Goal: Task Accomplishment & Management: Manage account settings

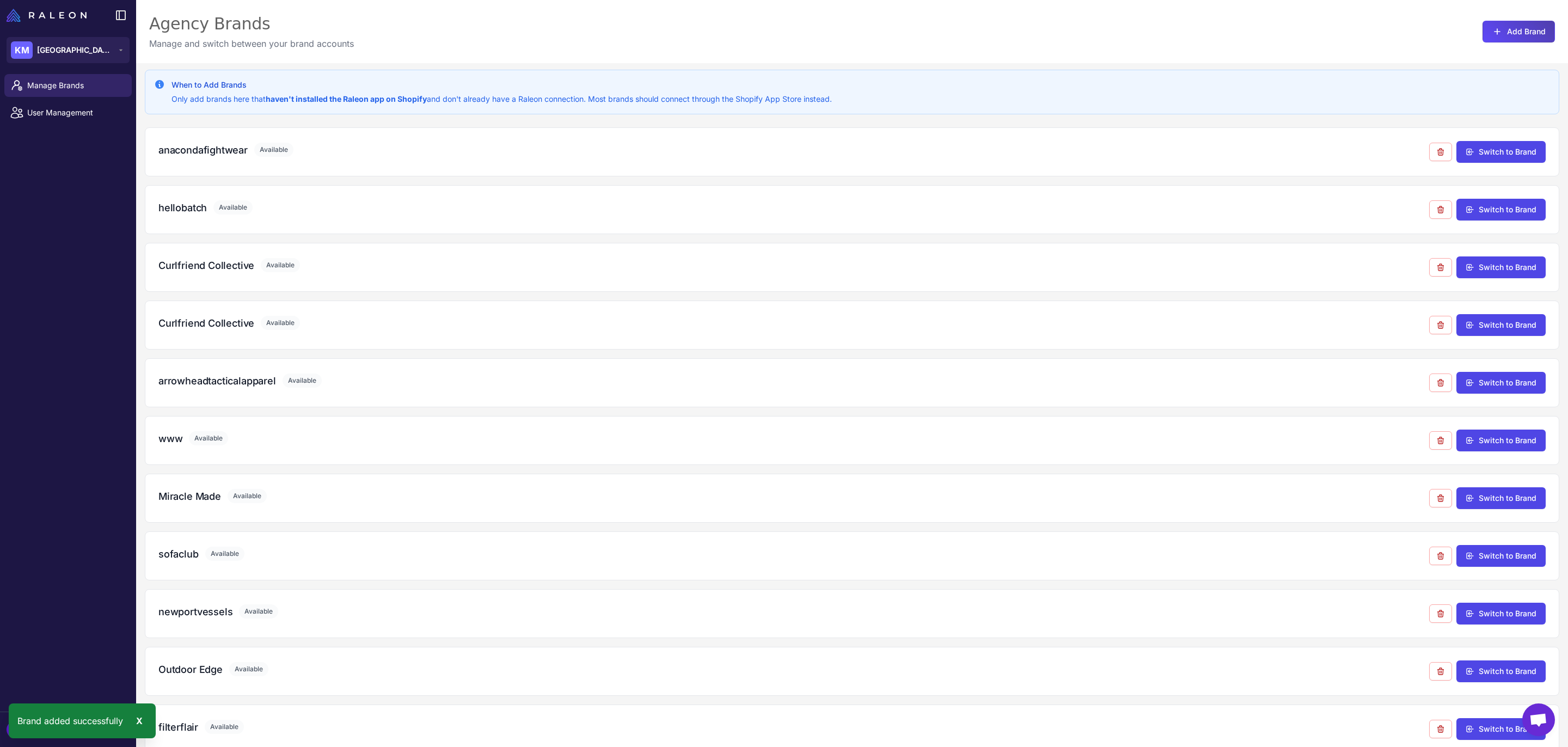
scroll to position [63, 0]
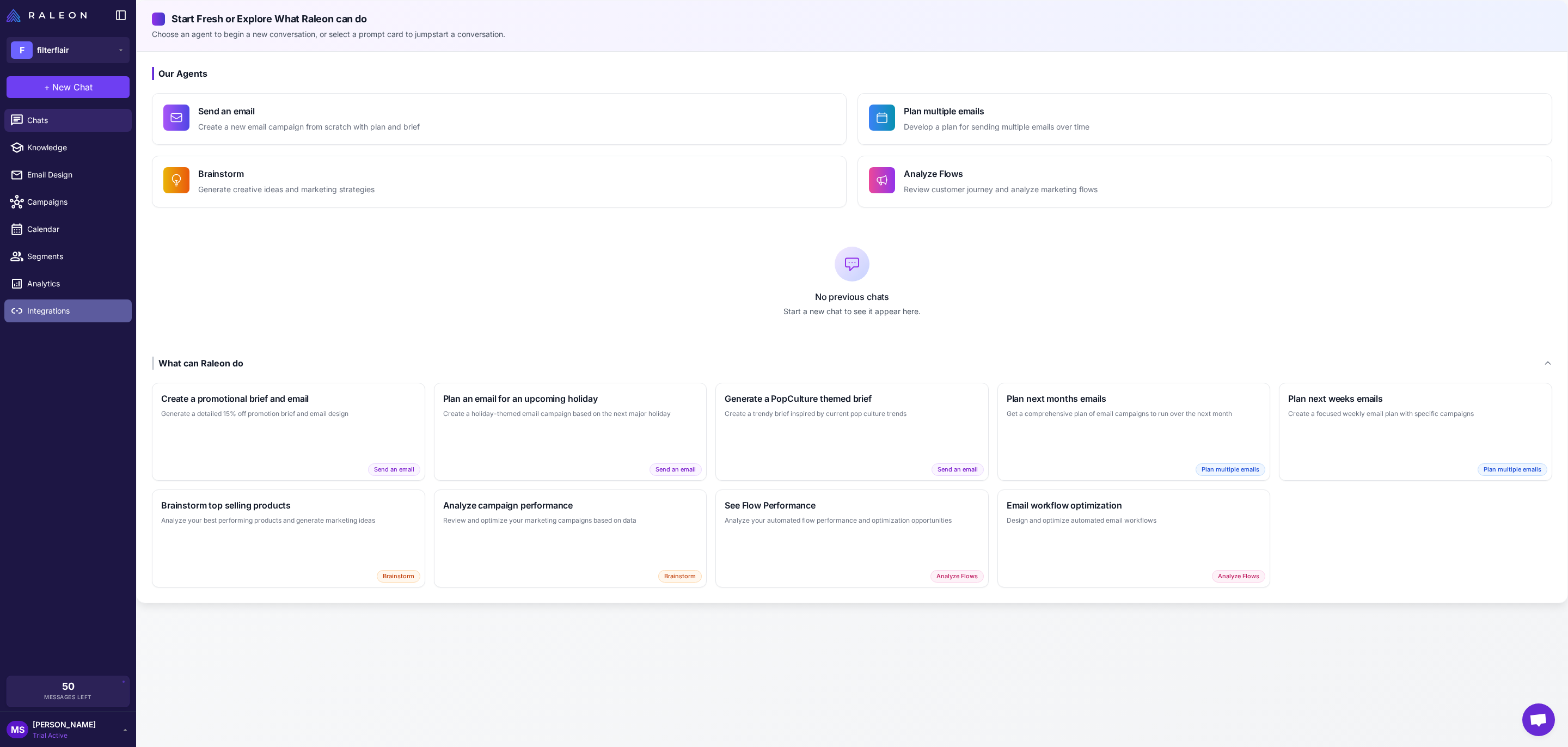
click at [61, 306] on span "Integrations" at bounding box center [75, 311] width 96 height 12
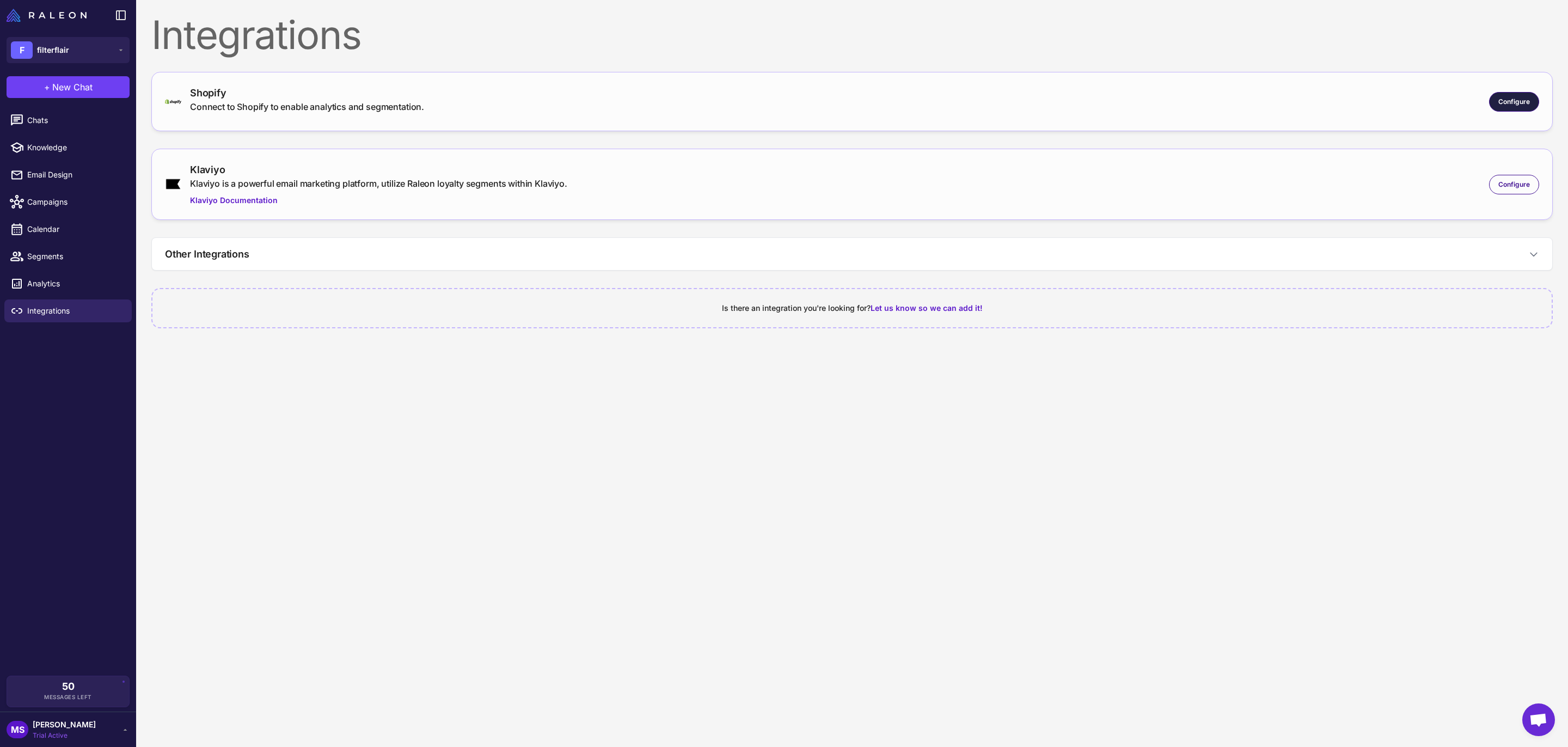
click at [1522, 95] on div "Configure" at bounding box center [1514, 102] width 50 height 19
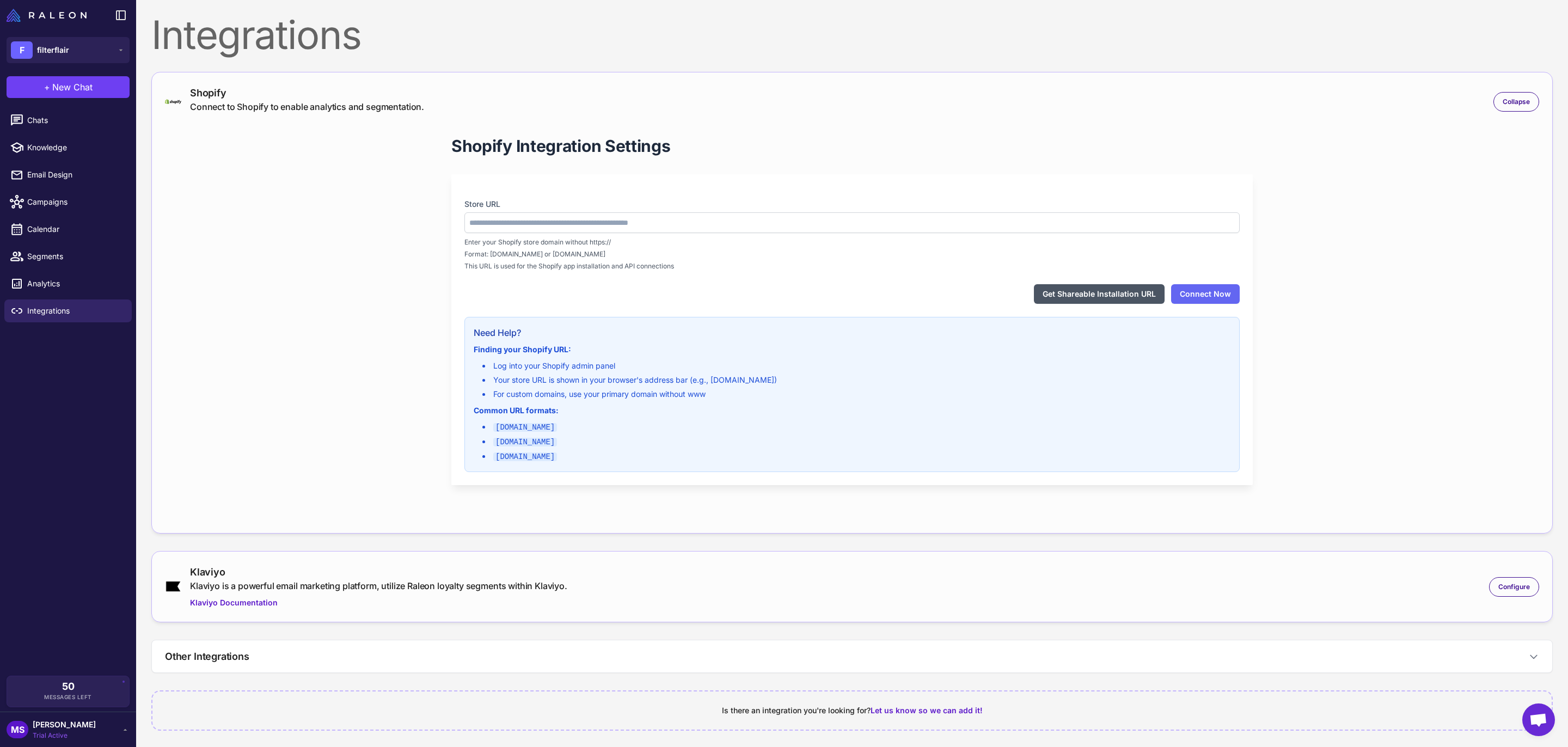
type input "**********"
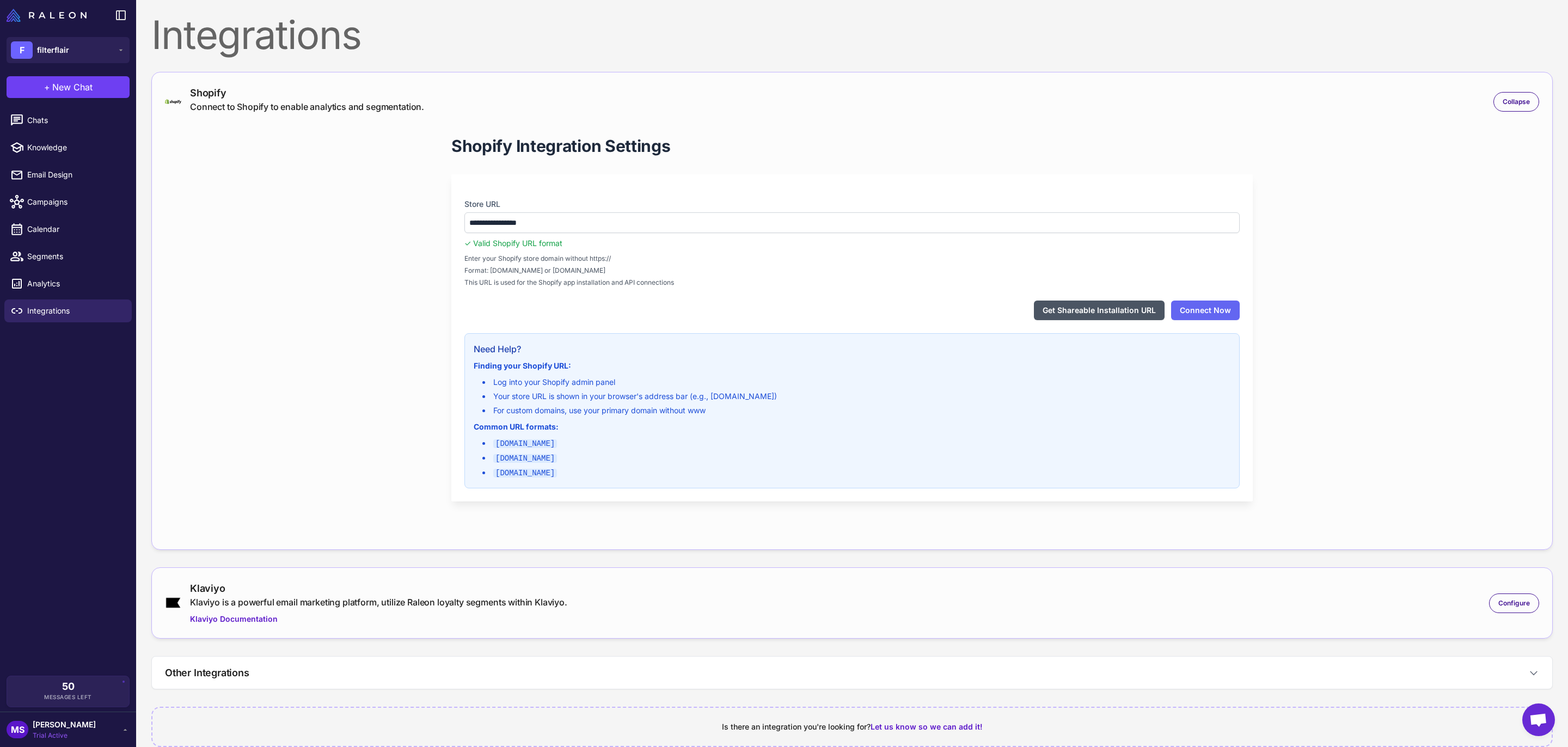
click at [1122, 313] on button "Get Shareable Installation URL" at bounding box center [1100, 310] width 131 height 19
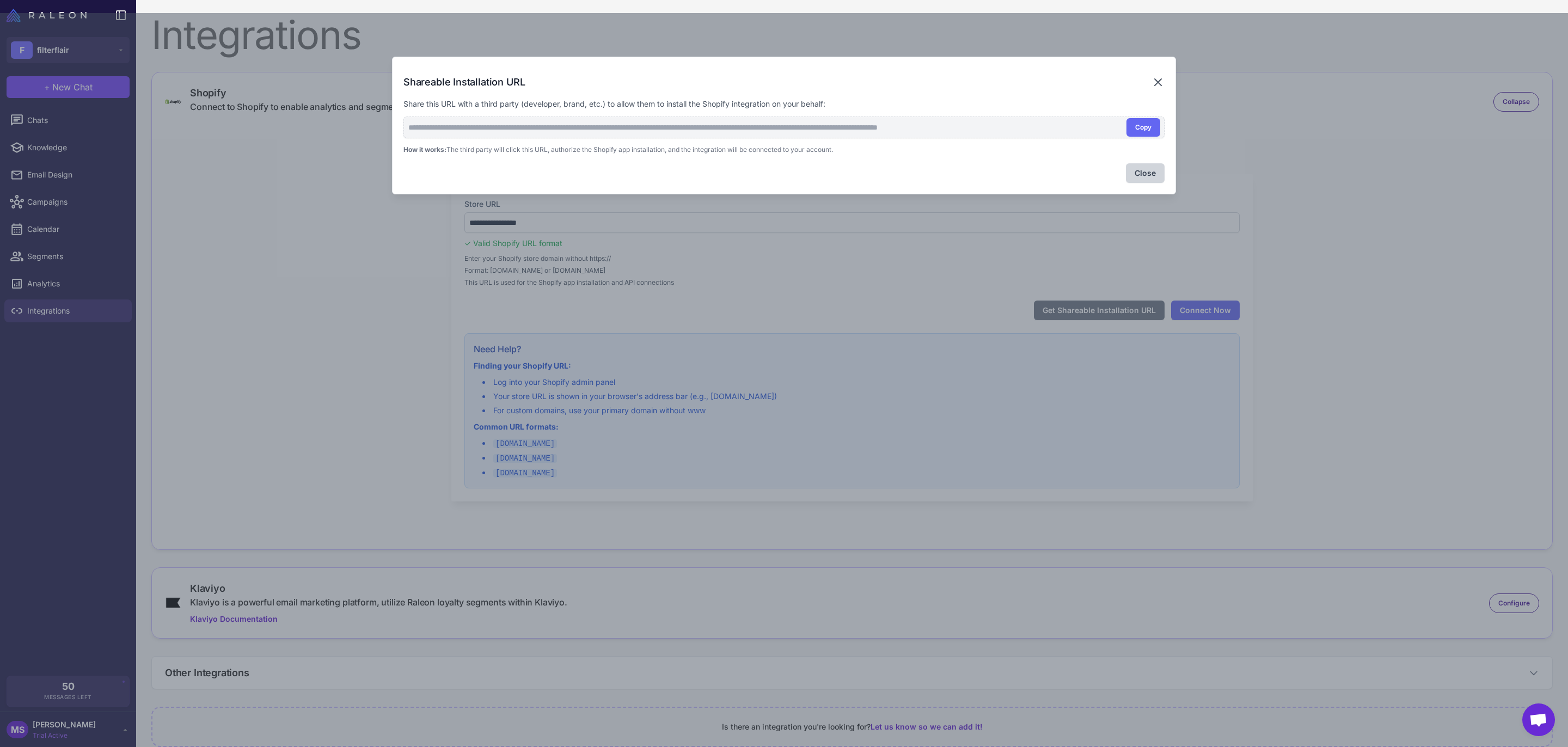
click at [1158, 81] on icon at bounding box center [1157, 81] width 6 height 6
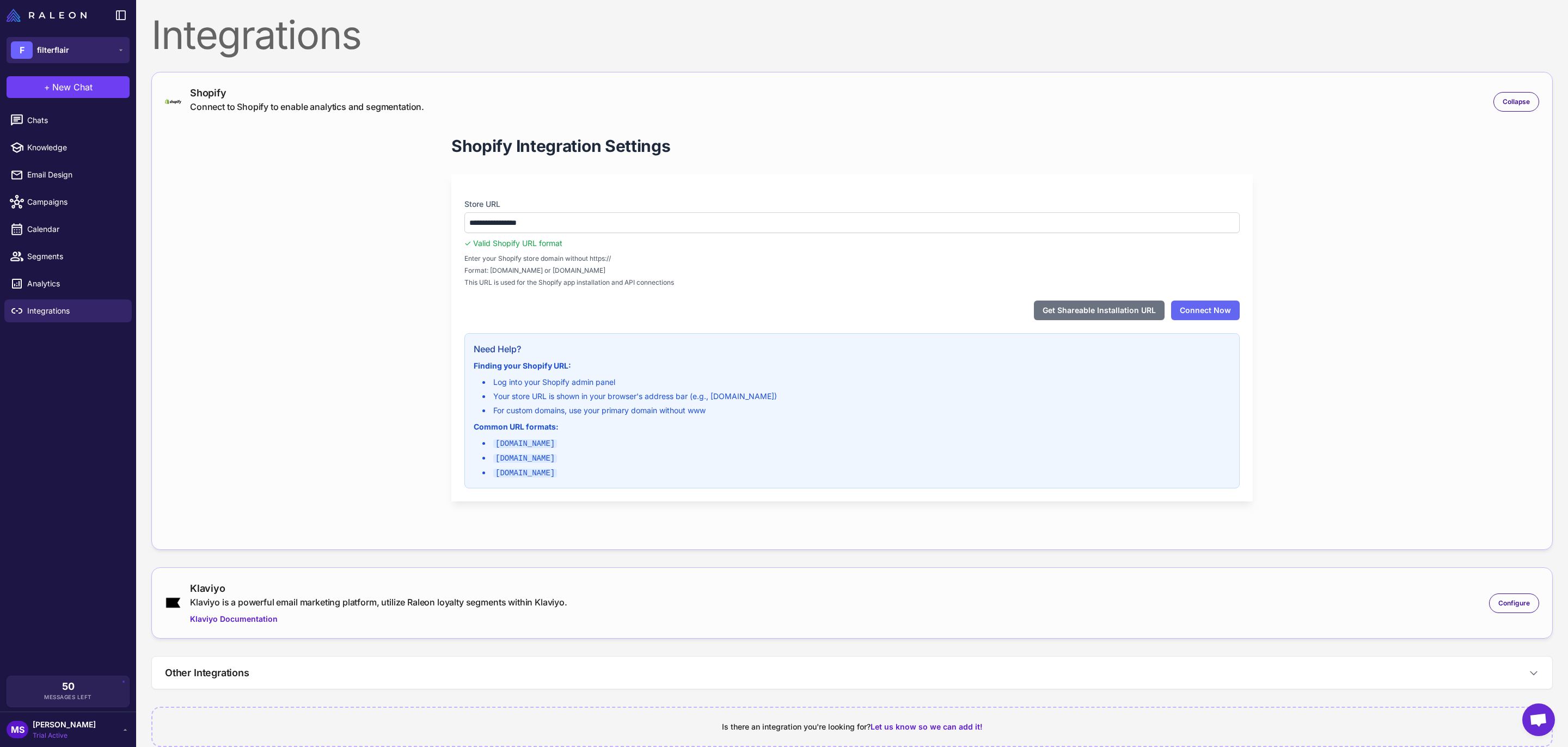
click at [79, 53] on button "F filterflair" at bounding box center [67, 50] width 123 height 27
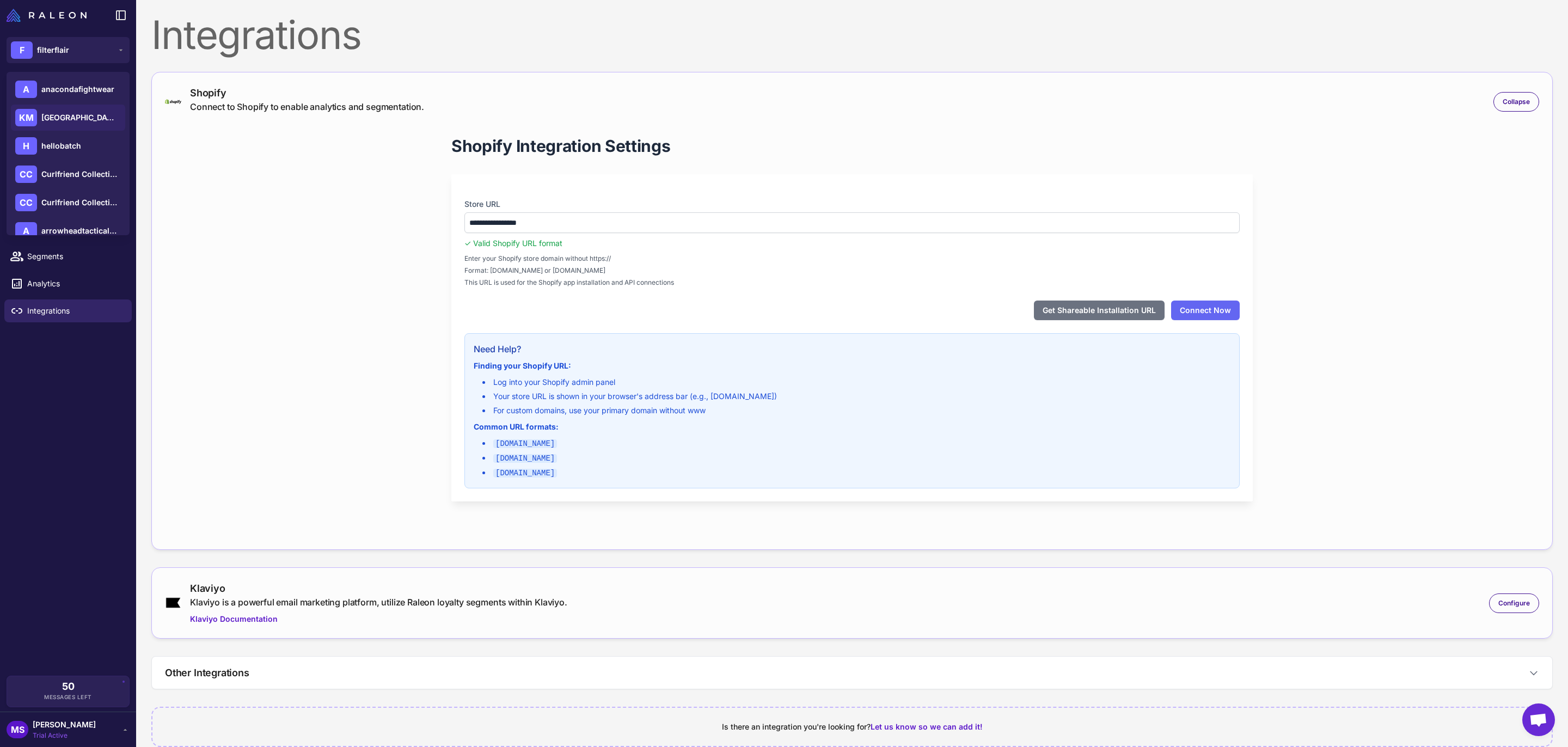
click at [87, 112] on span "[GEOGRAPHIC_DATA]" at bounding box center [80, 118] width 76 height 12
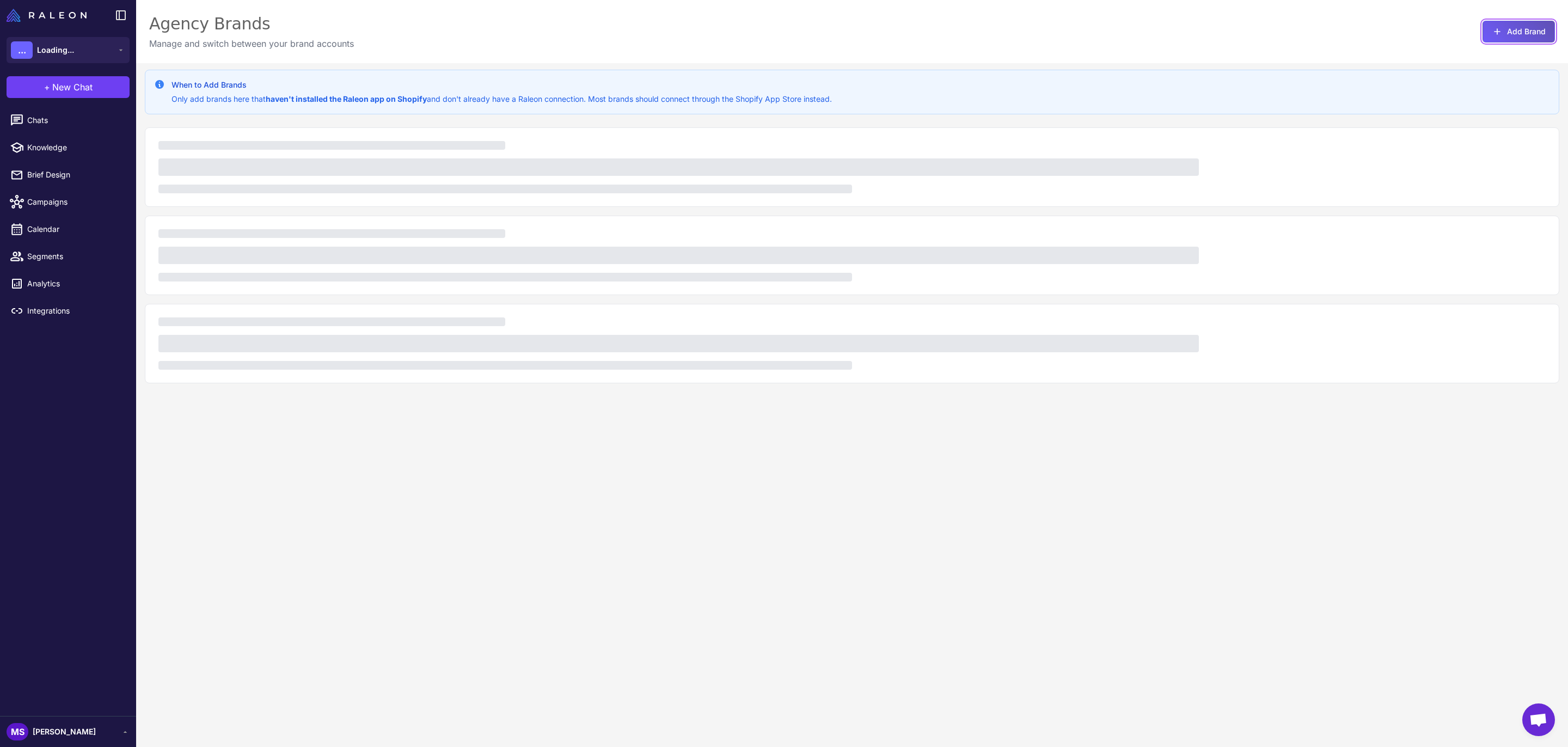
click at [1518, 37] on button "Add Brand" at bounding box center [1518, 31] width 73 height 22
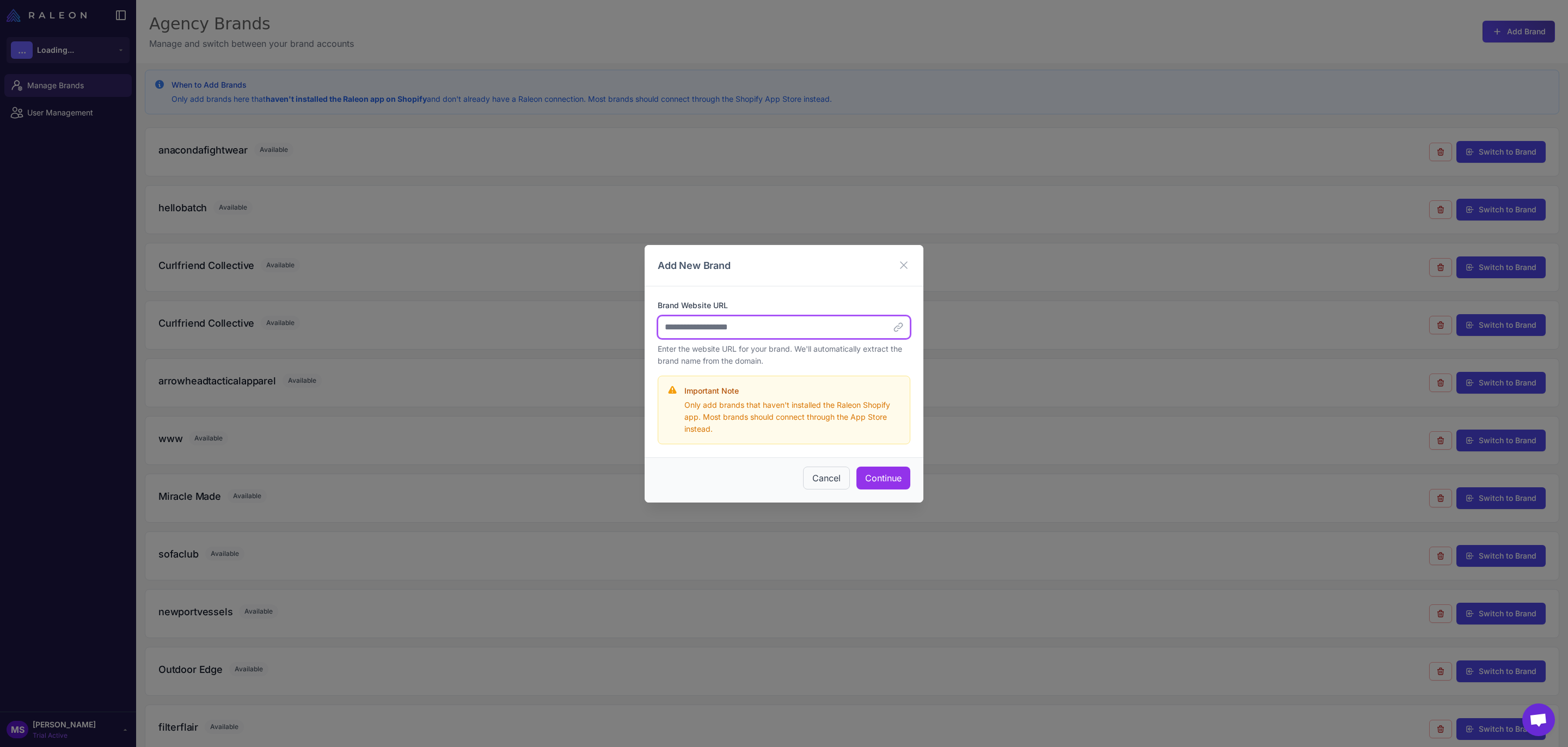
click at [711, 328] on input "Brand Website URL" at bounding box center [784, 327] width 252 height 23
paste input "**********"
type input "**********"
click at [897, 478] on button "Continue" at bounding box center [883, 478] width 54 height 23
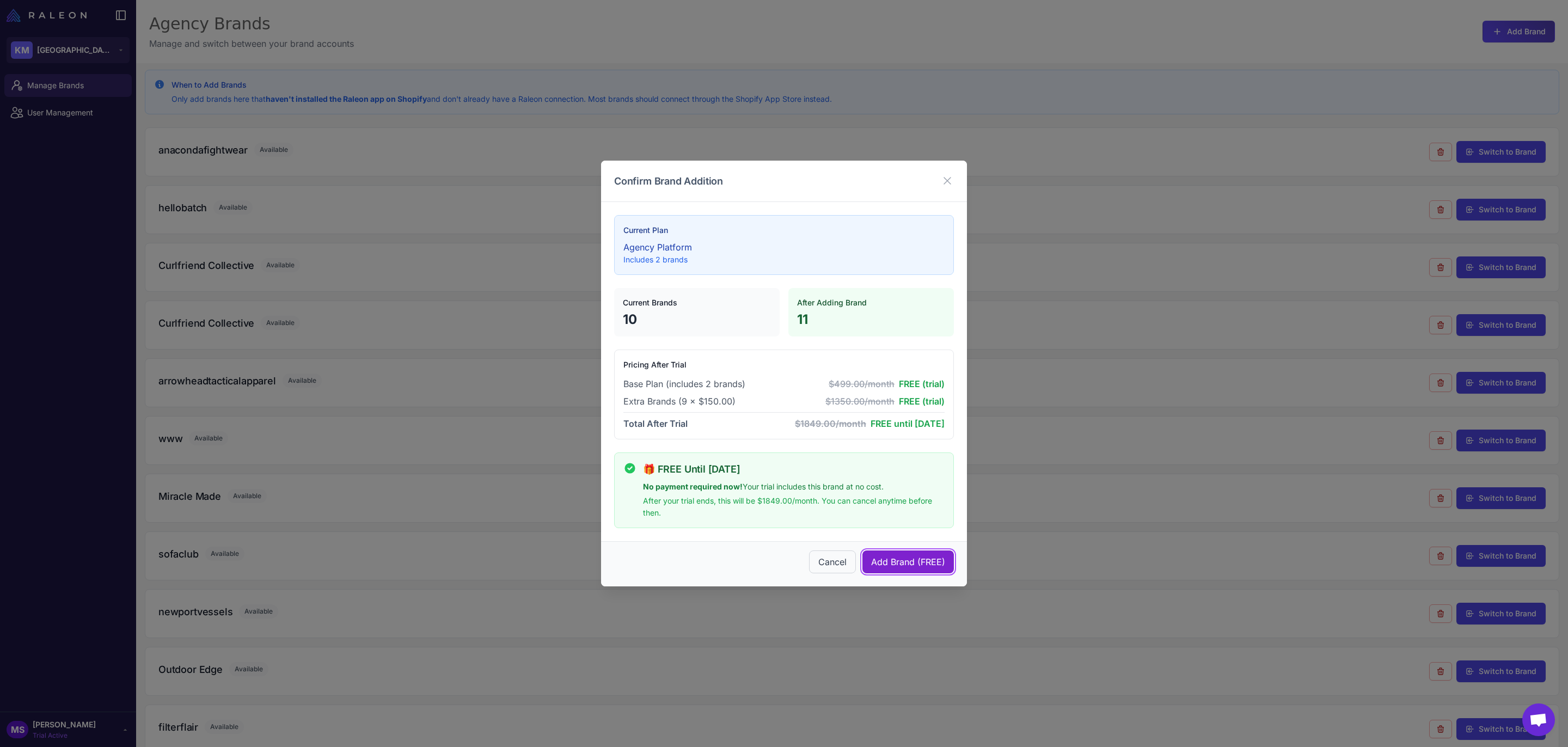
click at [896, 563] on span "Add Brand (FREE)" at bounding box center [908, 561] width 74 height 13
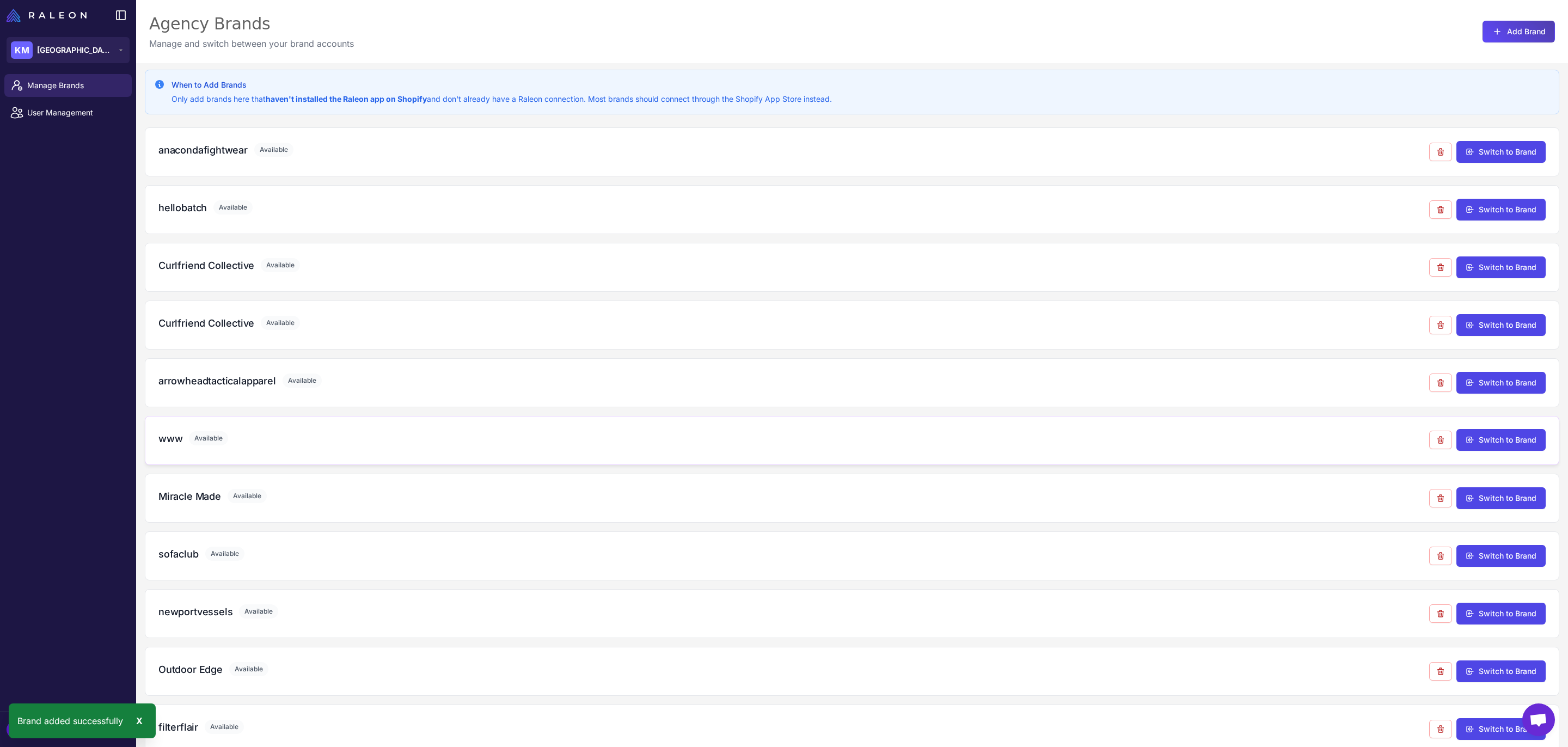
scroll to position [77, 0]
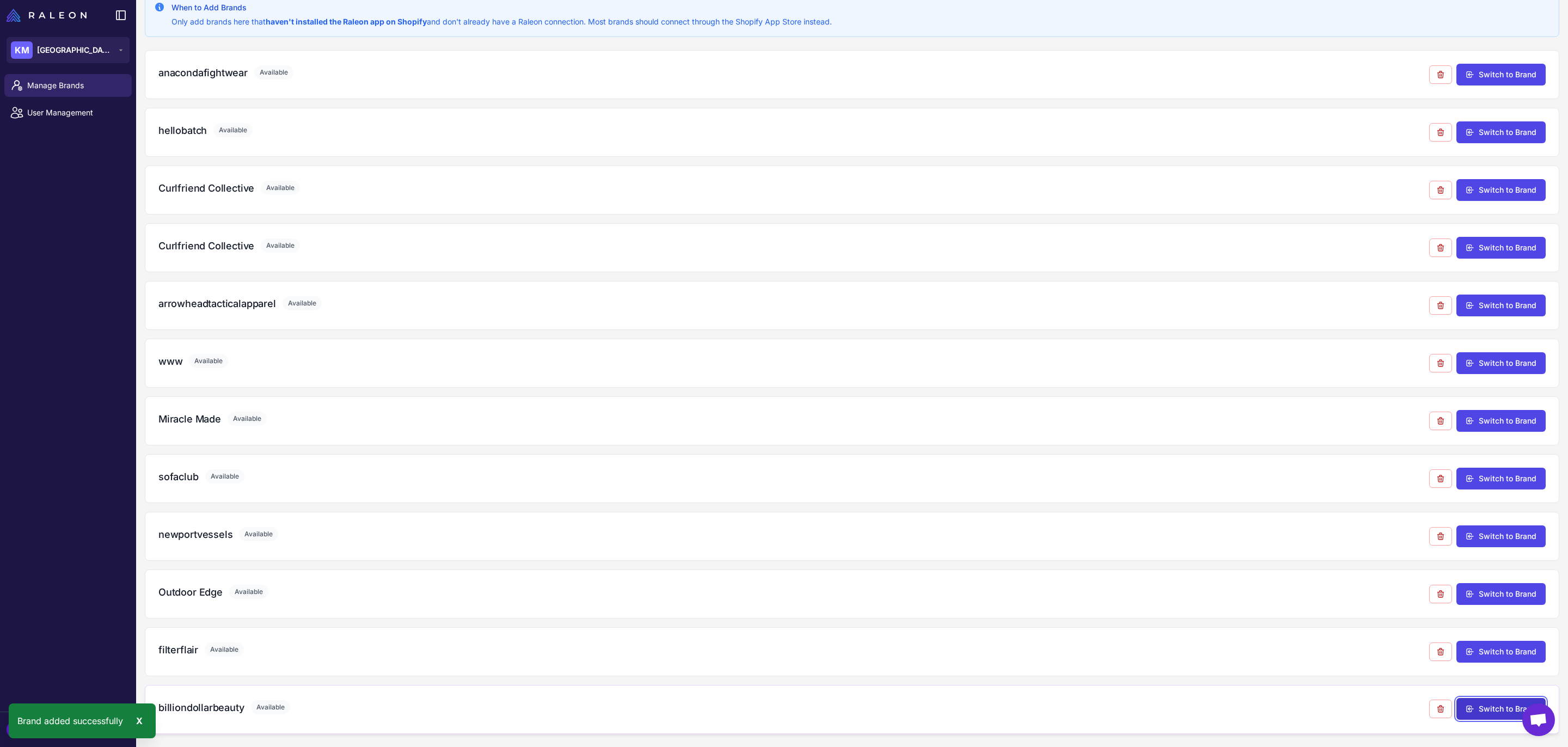
click at [1506, 707] on button "Switch to Brand" at bounding box center [1501, 708] width 89 height 22
